Goal: Task Accomplishment & Management: Manage account settings

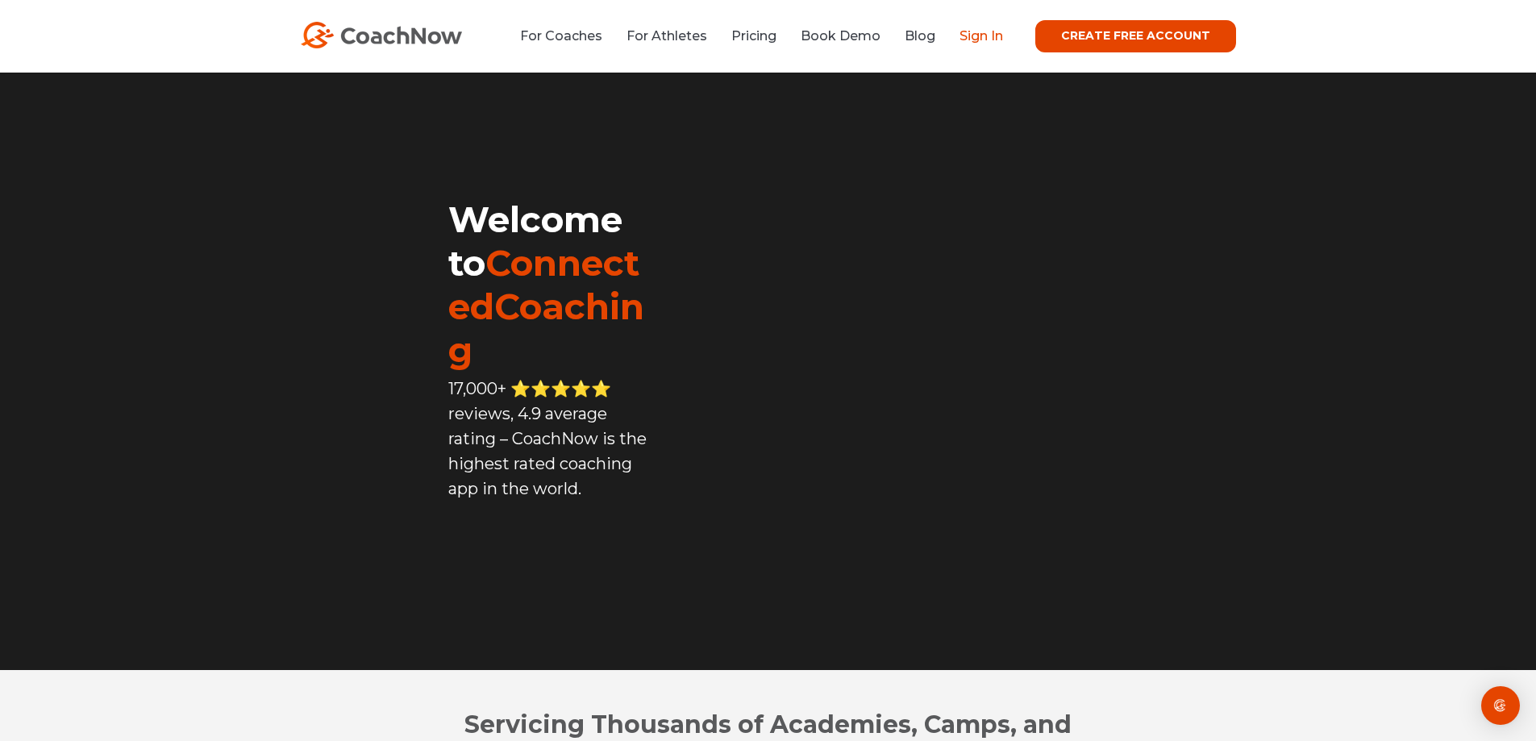
click at [979, 35] on link "Sign In" at bounding box center [982, 35] width 44 height 15
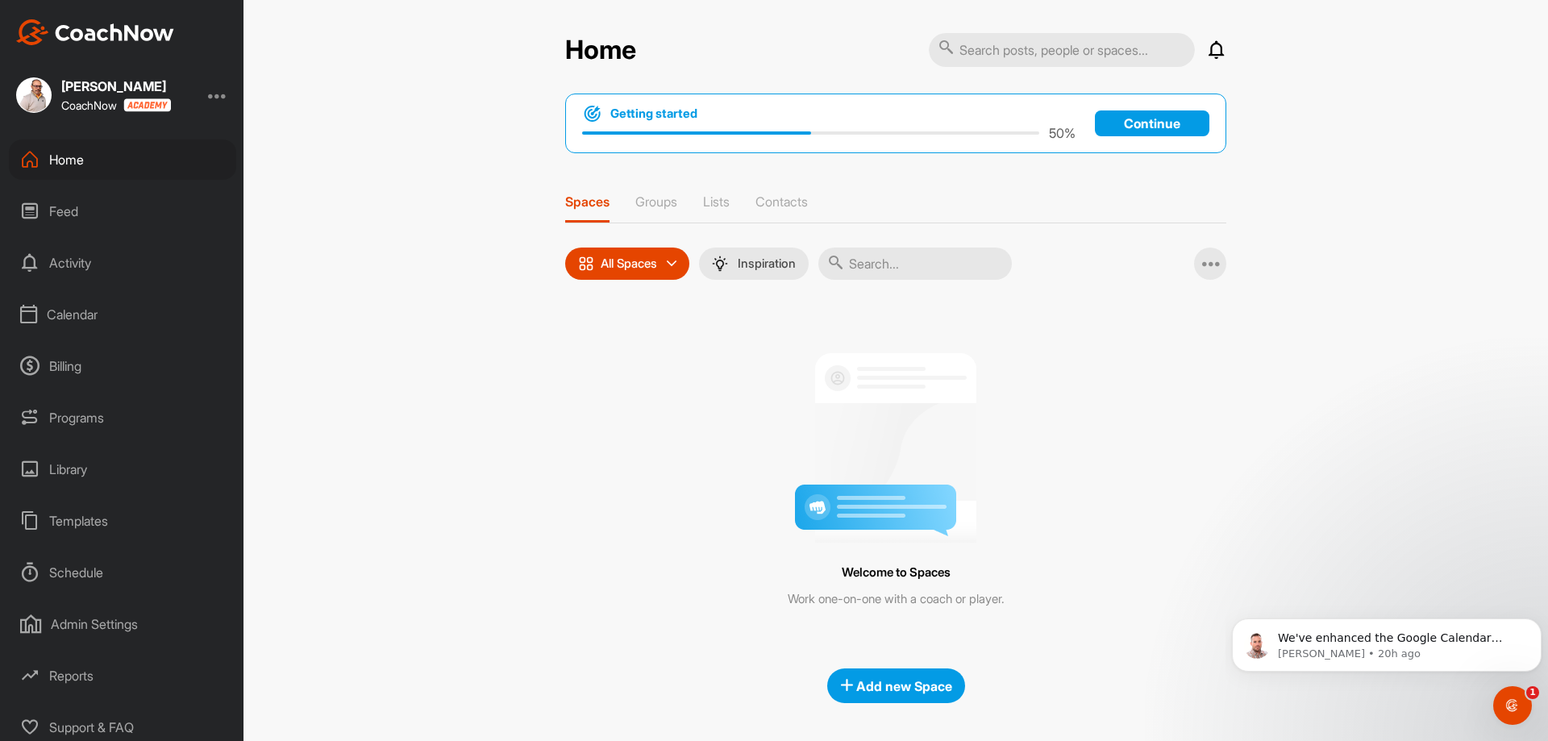
click at [64, 315] on div "Calendar" at bounding box center [122, 314] width 227 height 40
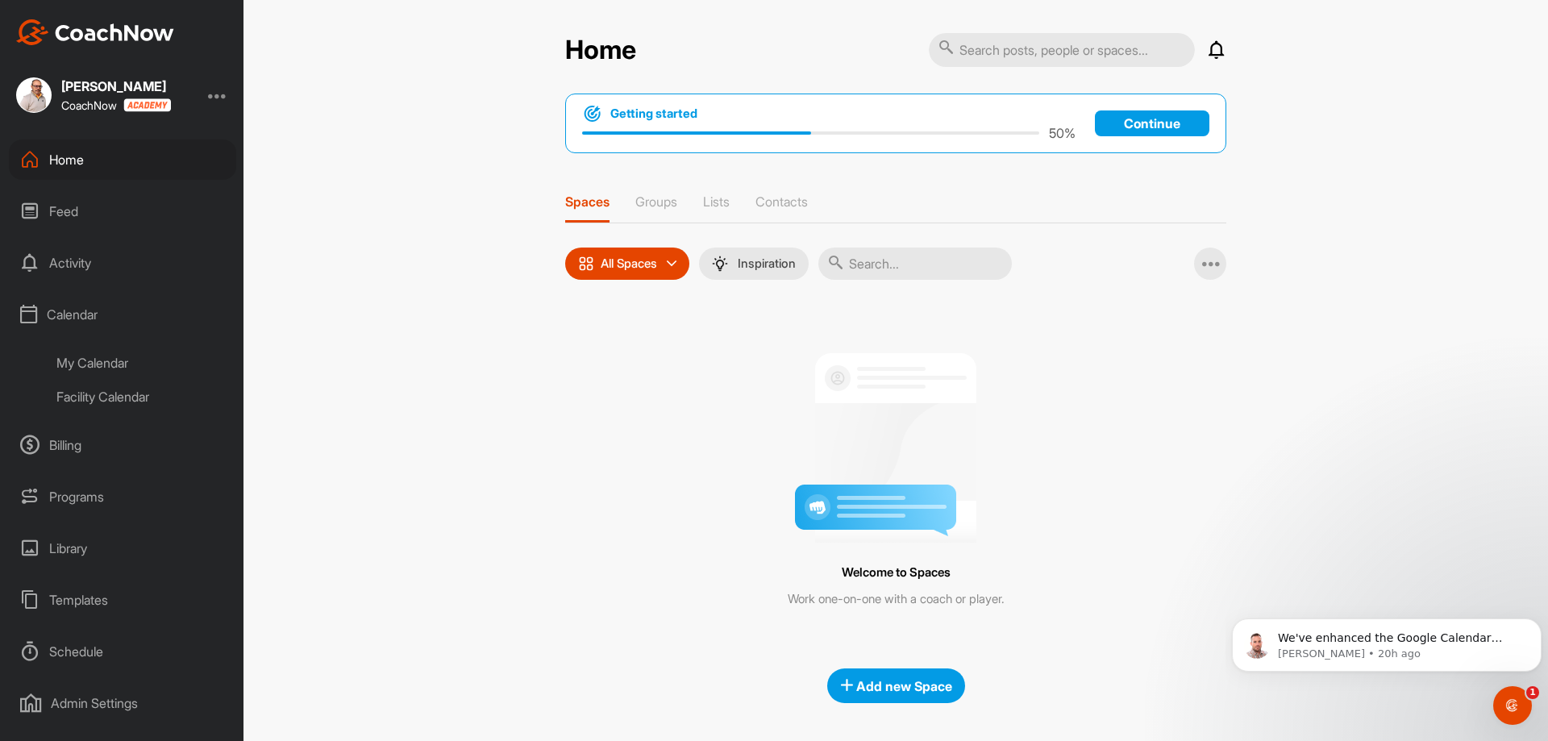
click at [115, 399] on div "Facility Calendar" at bounding box center [140, 397] width 191 height 34
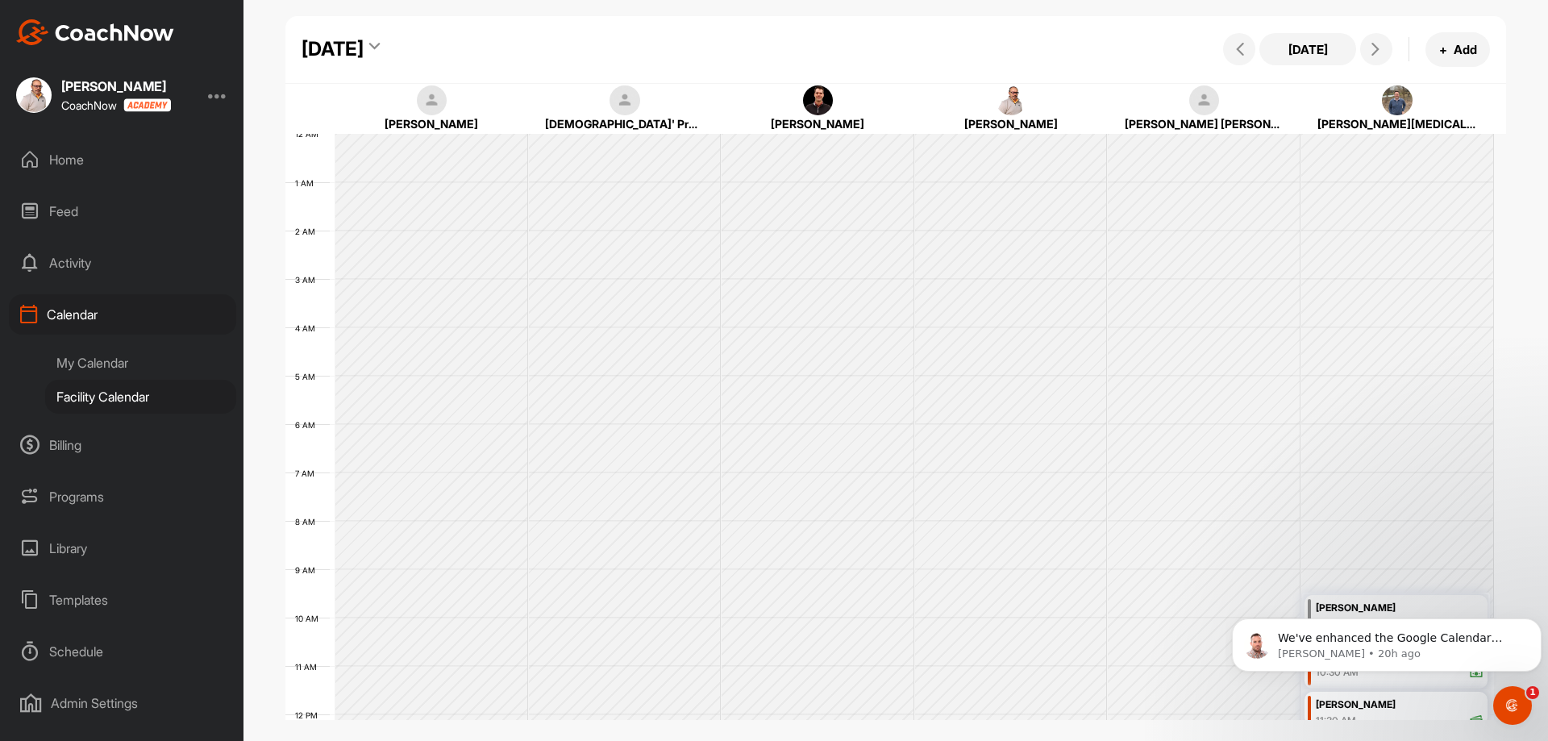
scroll to position [279, 0]
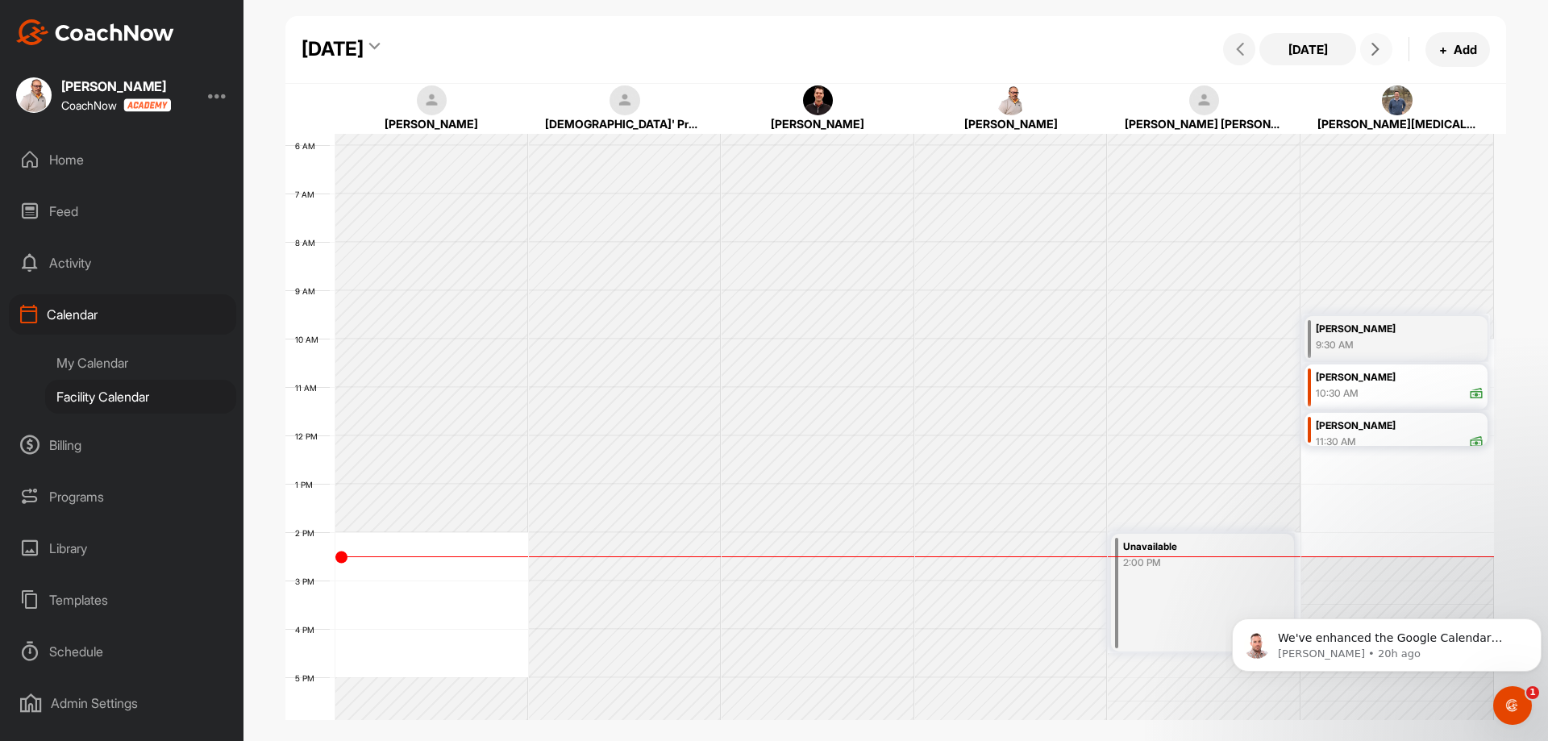
click at [1367, 42] on button at bounding box center [1377, 49] width 32 height 32
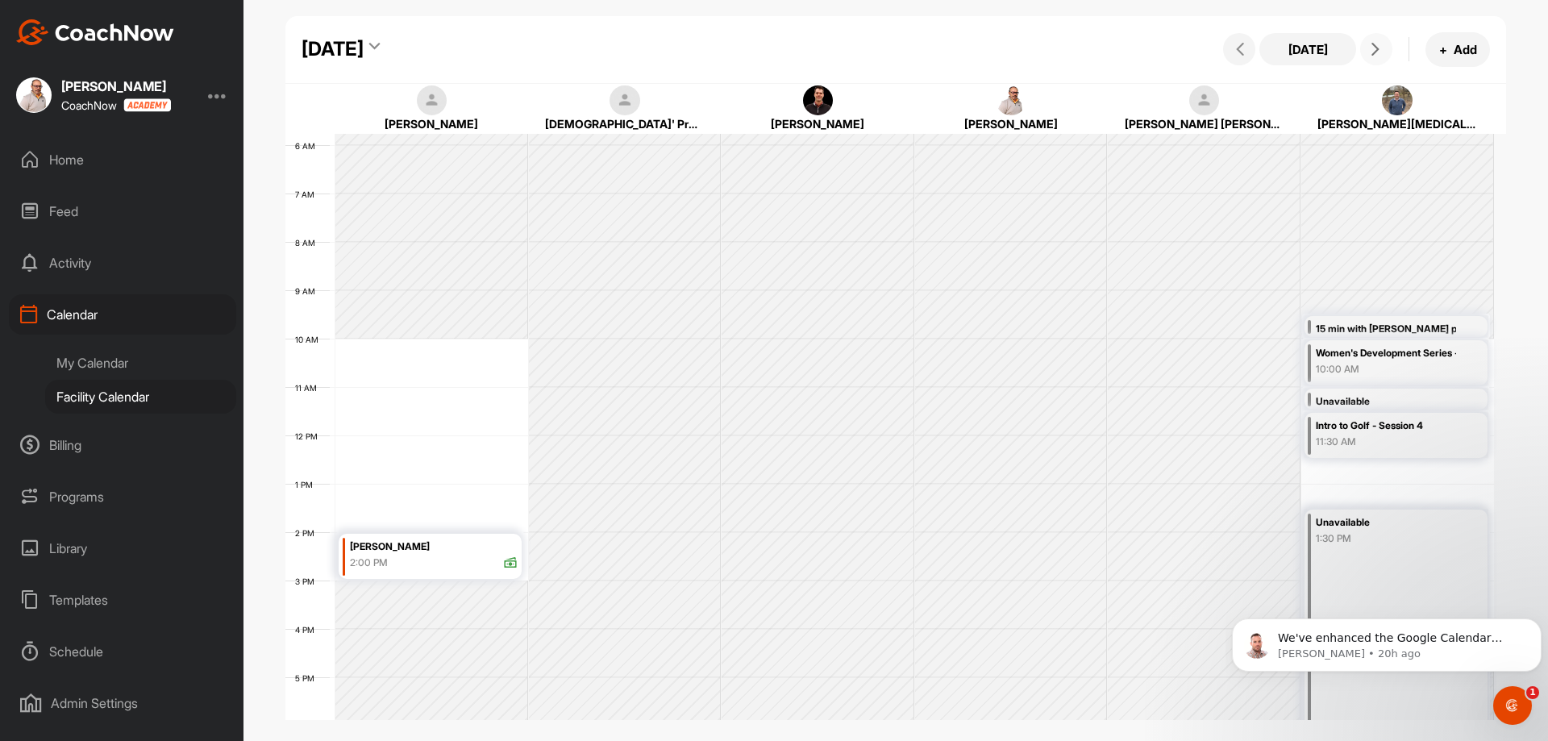
click at [365, 559] on div "2:00 PM" at bounding box center [369, 563] width 38 height 15
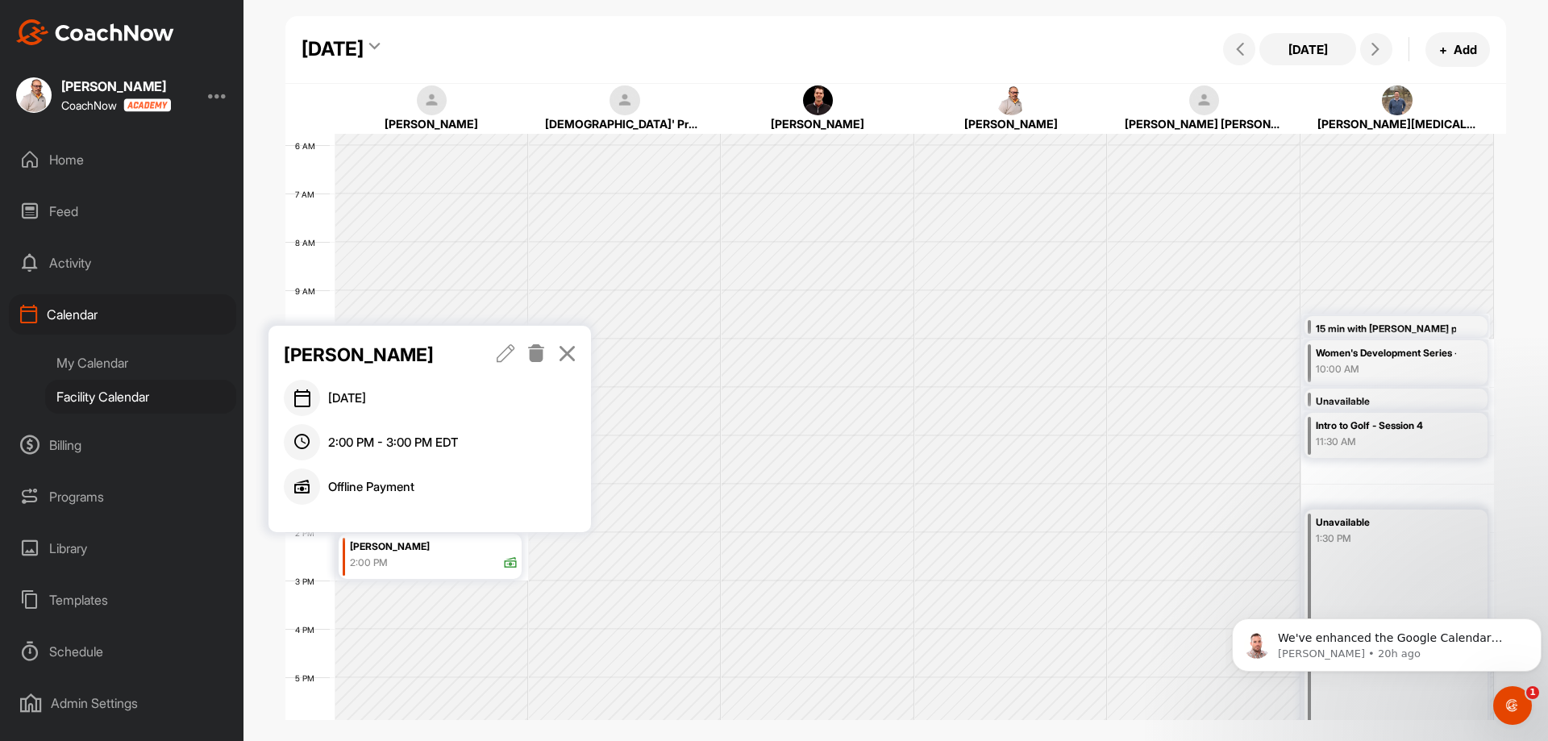
click at [535, 356] on icon at bounding box center [536, 353] width 19 height 18
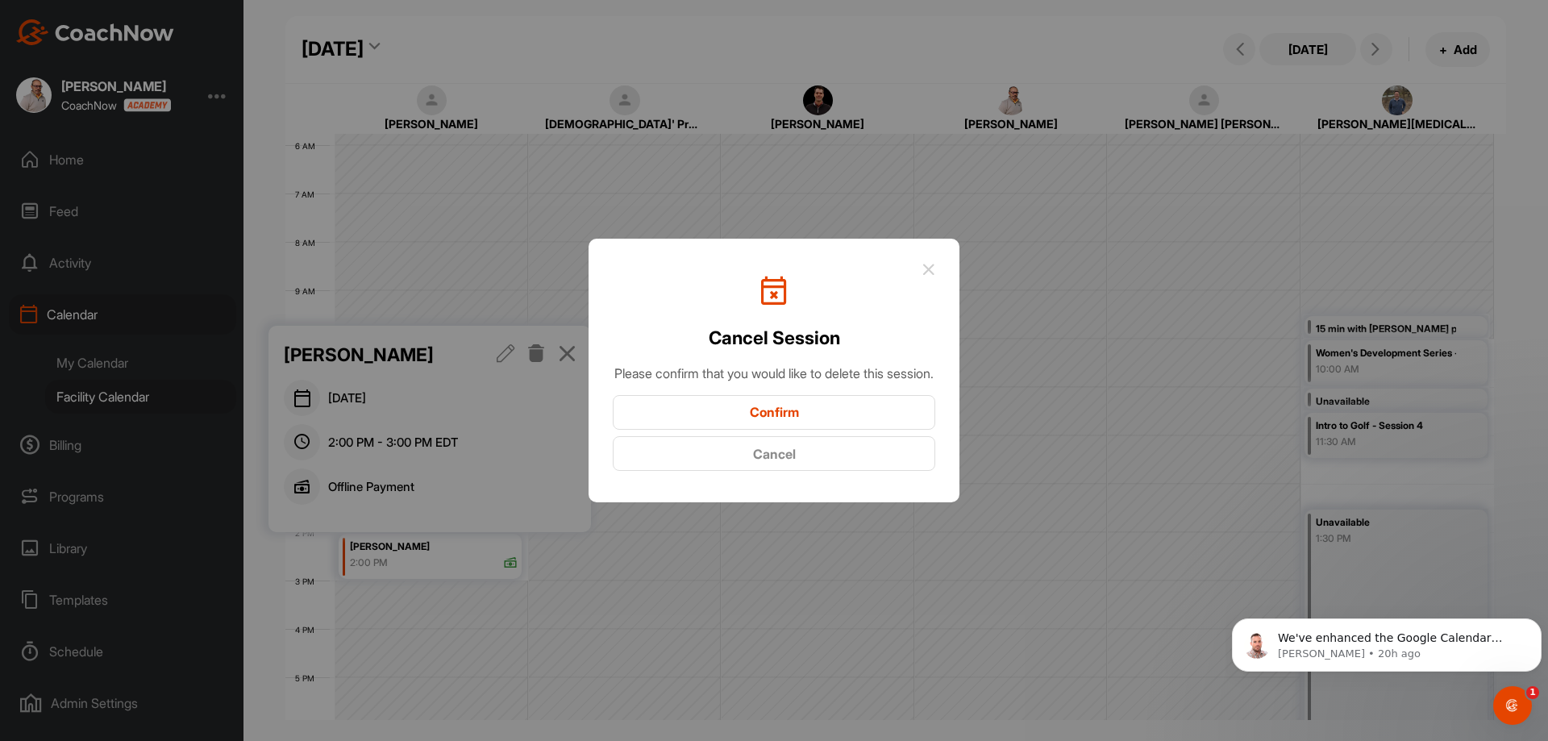
click at [776, 422] on button "Confirm" at bounding box center [774, 412] width 323 height 35
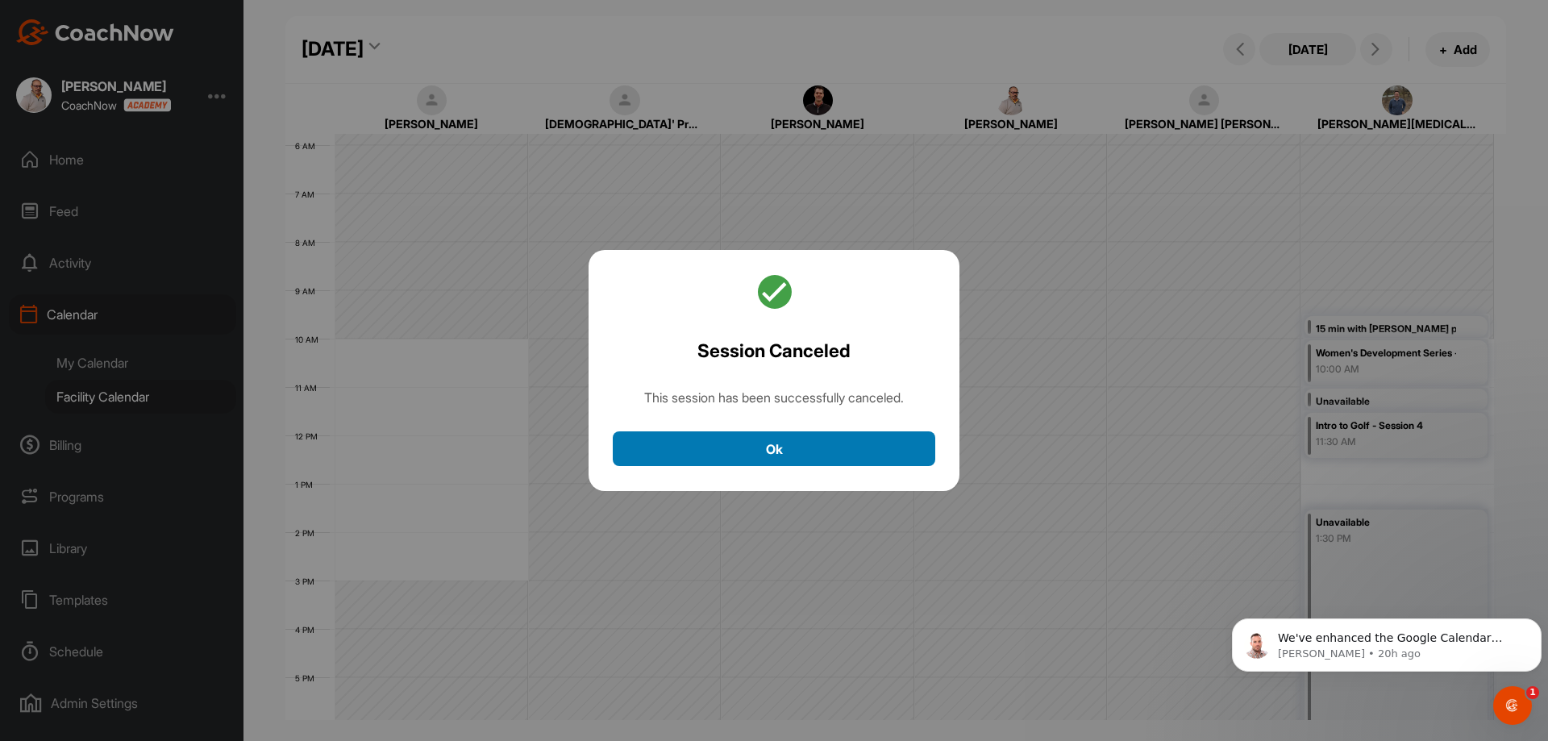
click at [763, 449] on button "Ok" at bounding box center [774, 448] width 323 height 35
